Goal: Check status: Check status

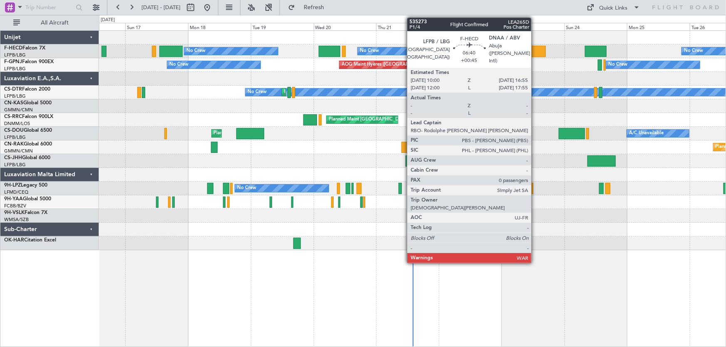
click at [535, 49] on div at bounding box center [536, 51] width 18 height 11
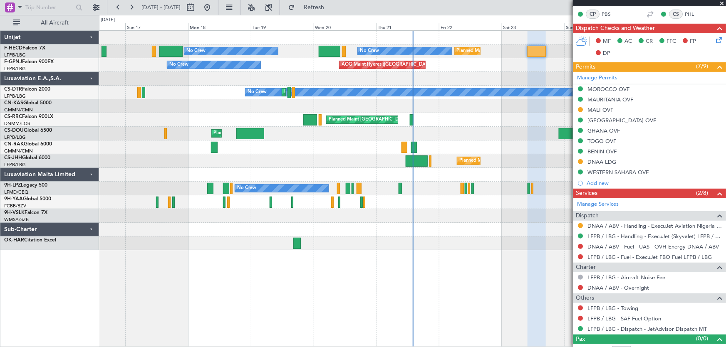
scroll to position [179, 0]
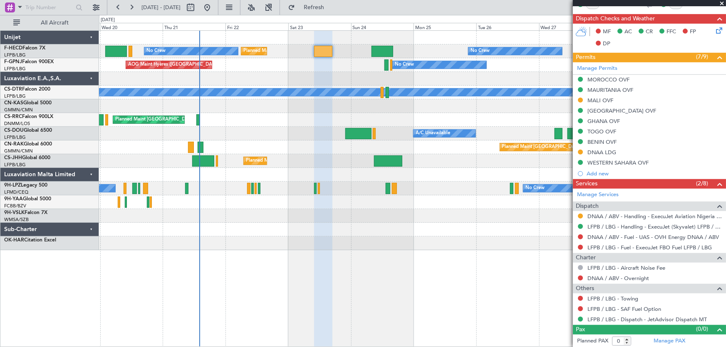
click at [319, 113] on div "No Crew Planned Maint [GEOGRAPHIC_DATA] ([GEOGRAPHIC_DATA]) Planned Maint [GEOG…" at bounding box center [412, 141] width 627 height 220
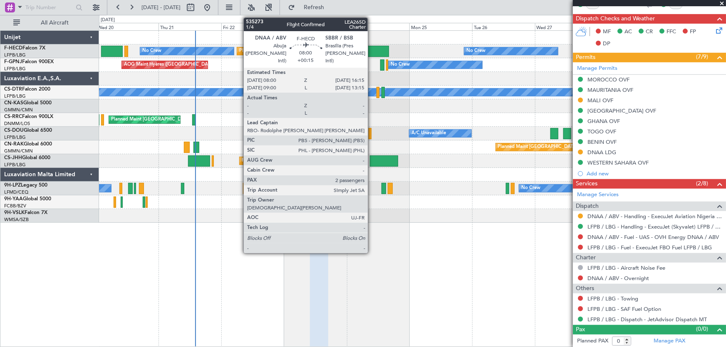
click at [371, 47] on div at bounding box center [378, 51] width 22 height 11
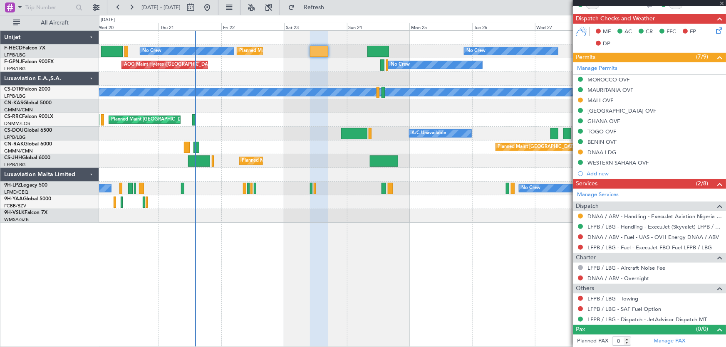
type input "+00:15"
type input "2"
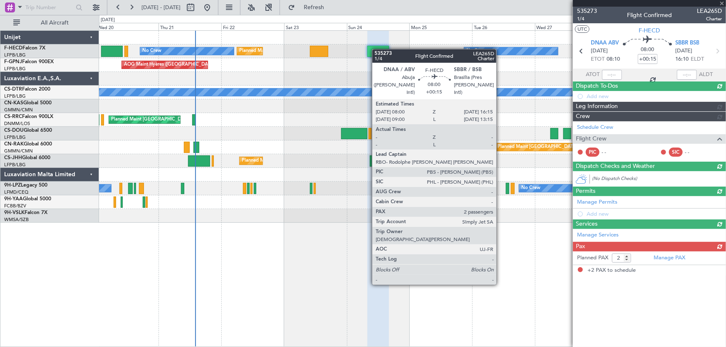
scroll to position [0, 0]
click at [376, 49] on div at bounding box center [378, 51] width 22 height 11
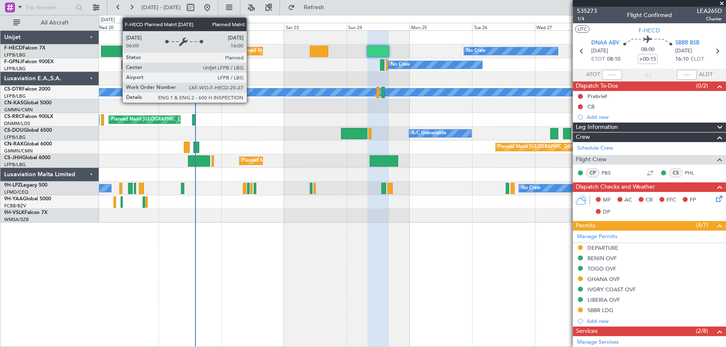
click at [250, 49] on div "Planned Maint [GEOGRAPHIC_DATA] ([GEOGRAPHIC_DATA])" at bounding box center [304, 51] width 131 height 12
click at [254, 50] on div "Planned Maint [GEOGRAPHIC_DATA] ([GEOGRAPHIC_DATA])" at bounding box center [304, 51] width 131 height 12
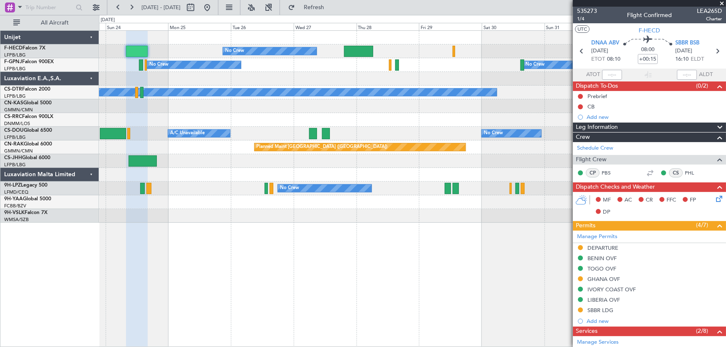
click at [252, 158] on div "No Crew Planned Maint [GEOGRAPHIC_DATA] ([GEOGRAPHIC_DATA]) Planned Maint [GEOG…" at bounding box center [412, 127] width 627 height 192
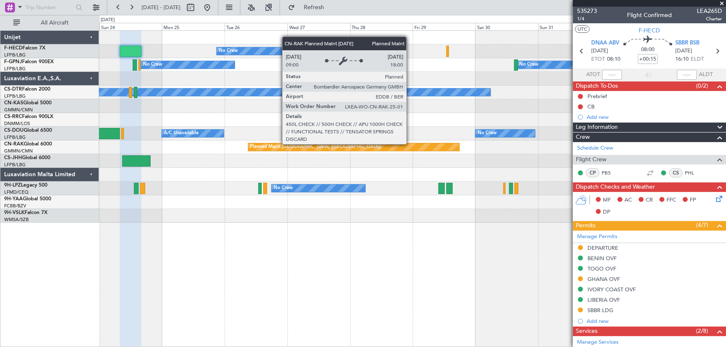
click at [185, 151] on div "Planned Maint [GEOGRAPHIC_DATA] ([GEOGRAPHIC_DATA])" at bounding box center [412, 148] width 627 height 14
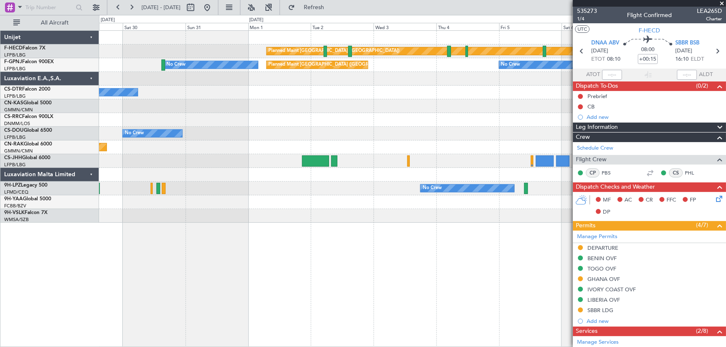
click at [254, 115] on div at bounding box center [412, 120] width 627 height 14
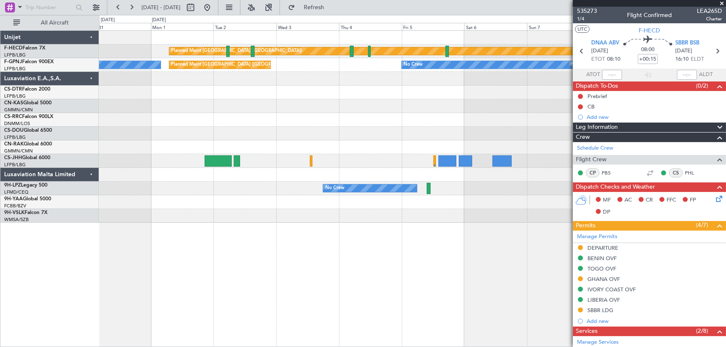
click at [200, 126] on div "Planned Maint [GEOGRAPHIC_DATA] ([GEOGRAPHIC_DATA]) No Crew Planned Maint [GEOG…" at bounding box center [412, 127] width 627 height 192
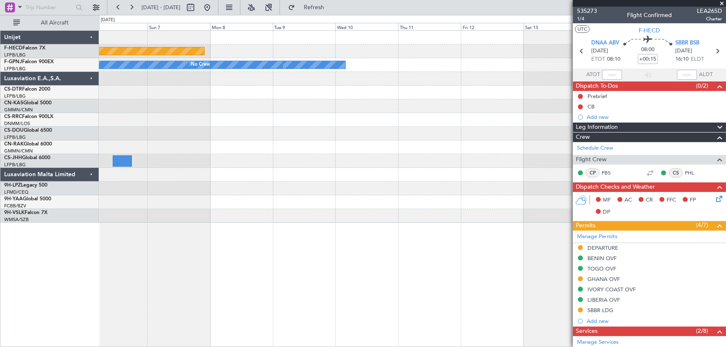
click at [289, 129] on div at bounding box center [412, 134] width 627 height 14
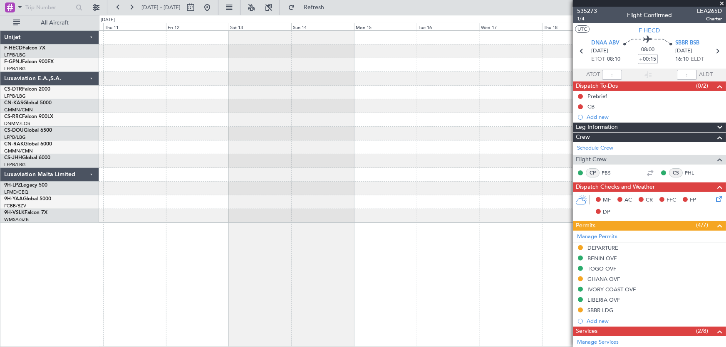
click at [147, 140] on div at bounding box center [412, 134] width 627 height 14
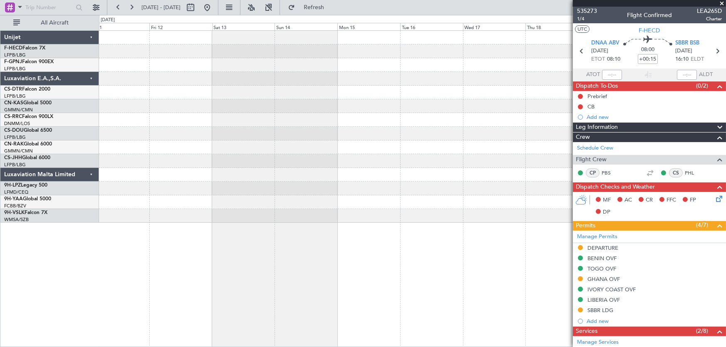
click at [315, 137] on div at bounding box center [412, 134] width 627 height 14
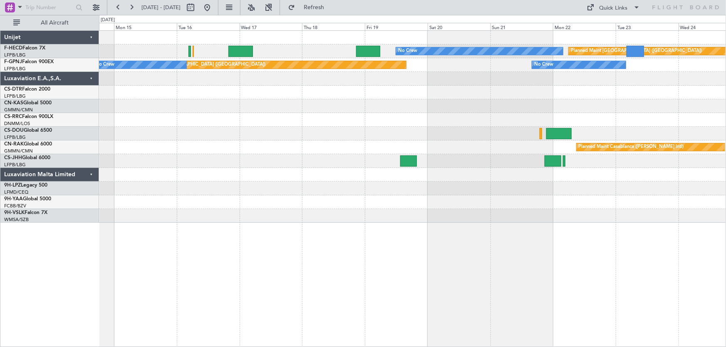
click at [257, 153] on div "No Crew Planned Maint [GEOGRAPHIC_DATA] ([GEOGRAPHIC_DATA]) No Crew Planned Mai…" at bounding box center [412, 127] width 627 height 192
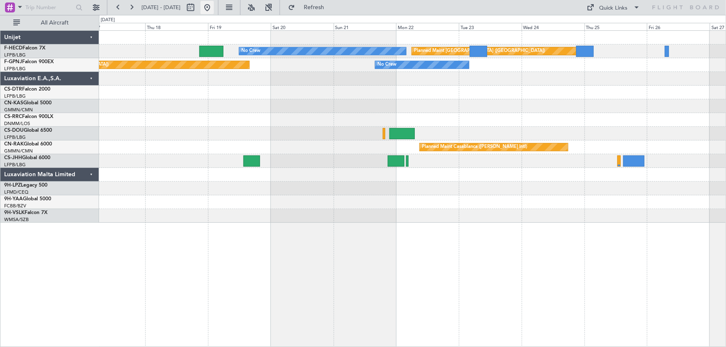
click at [214, 9] on button at bounding box center [206, 7] width 13 height 13
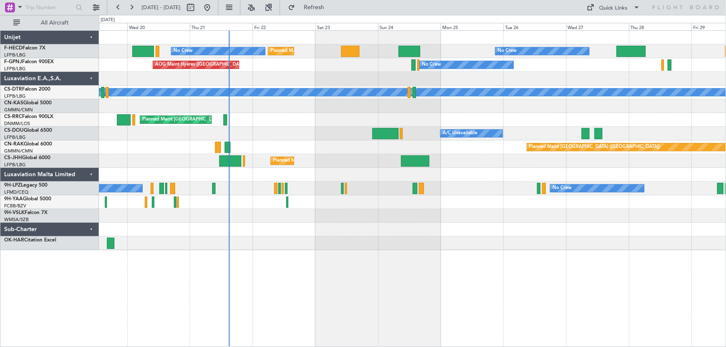
click at [269, 104] on div at bounding box center [412, 106] width 627 height 14
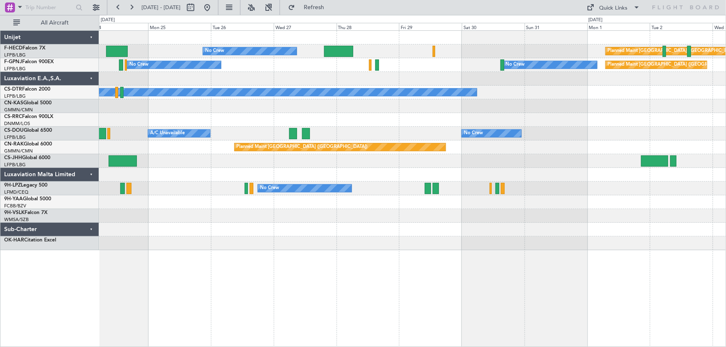
click at [178, 97] on div "No Crew Planned Maint [GEOGRAPHIC_DATA] ([GEOGRAPHIC_DATA]) Planned Maint [GEOG…" at bounding box center [412, 141] width 627 height 220
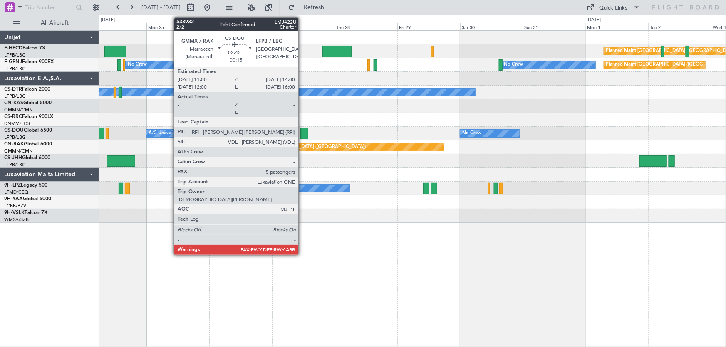
click at [302, 131] on div at bounding box center [304, 133] width 8 height 11
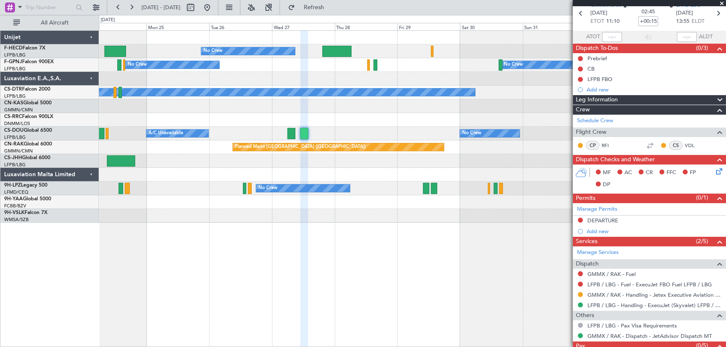
scroll to position [27, 0]
